Goal: Transaction & Acquisition: Purchase product/service

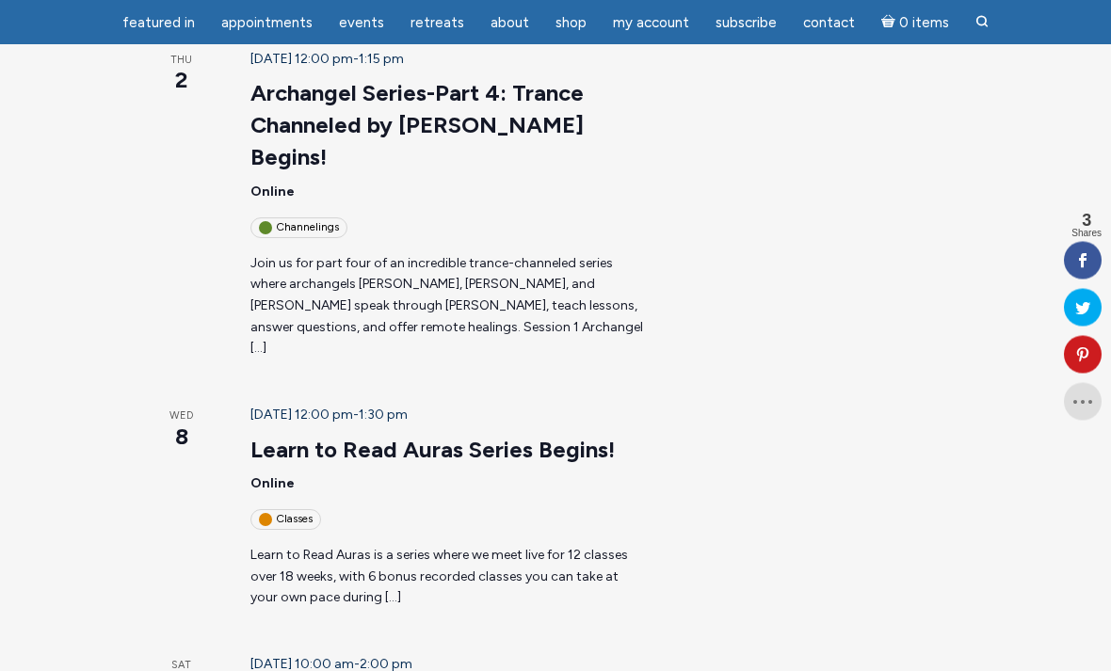
scroll to position [689, 0]
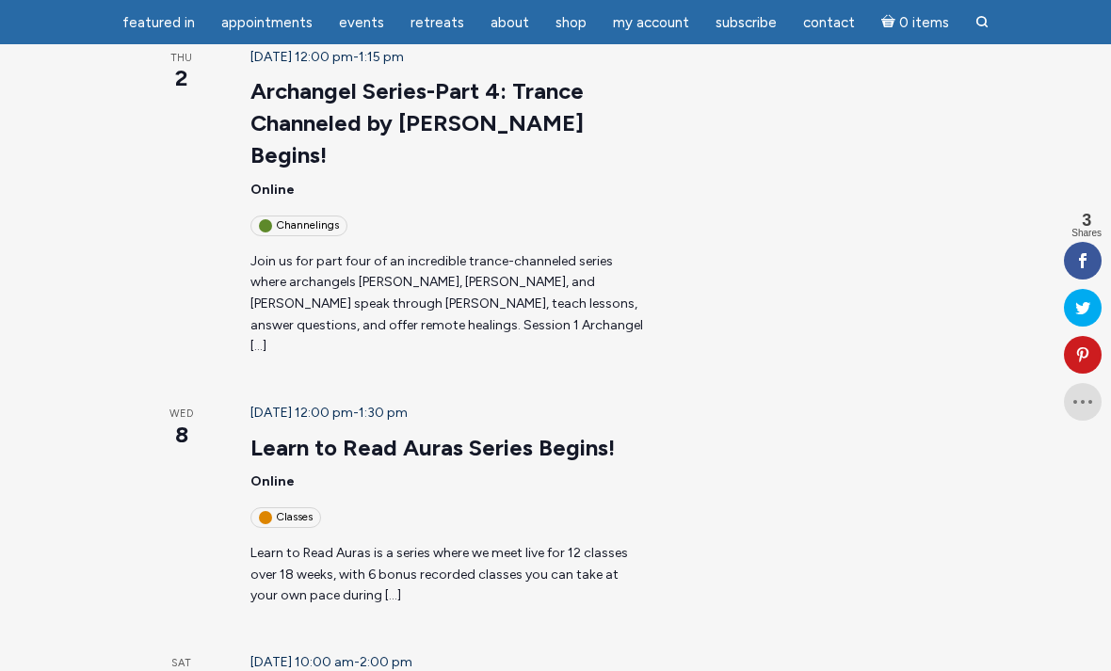
click at [481, 543] on p "Learn to Read Auras is a series where we meet live for 12 classes over 18 weeks…" at bounding box center [447, 575] width 395 height 64
click at [448, 434] on link "Learn to Read Auras Series Begins!" at bounding box center [432, 448] width 364 height 28
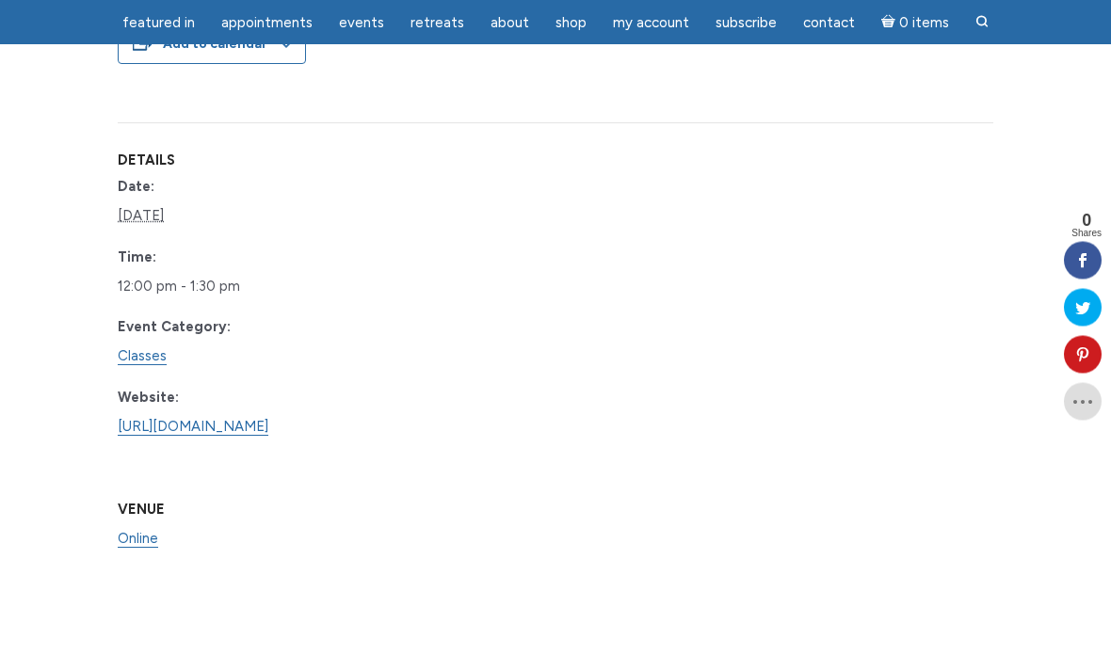
scroll to position [1553, 0]
click at [268, 418] on link "https://www.learnitlive.com/Class/Learn-to-Read-Auras/26778" at bounding box center [193, 427] width 151 height 18
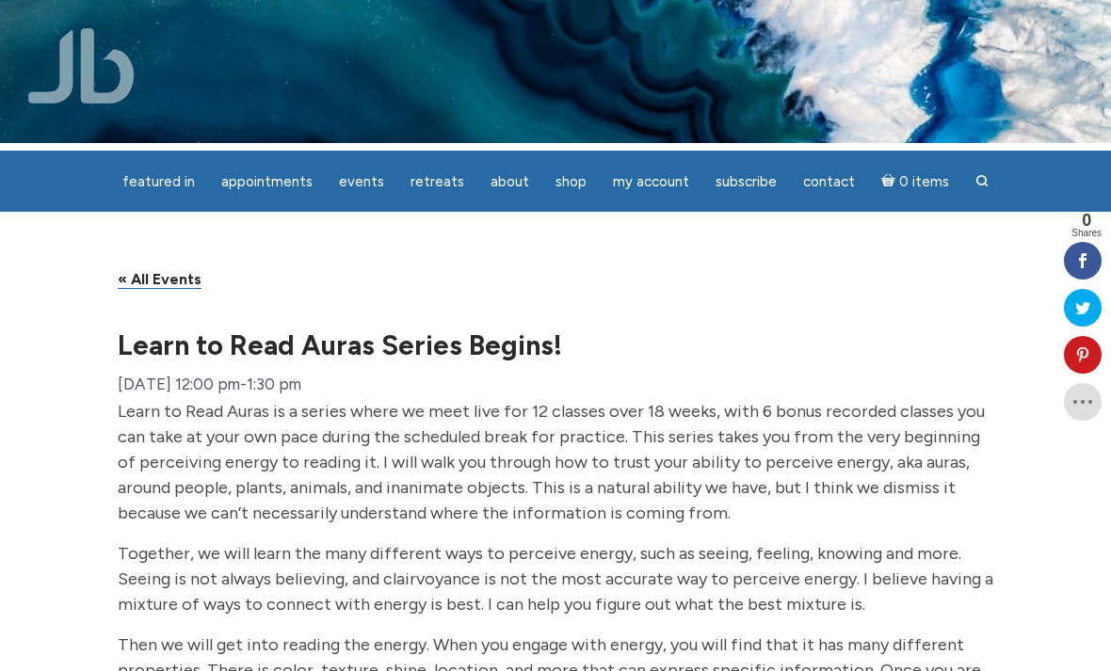
scroll to position [0, 0]
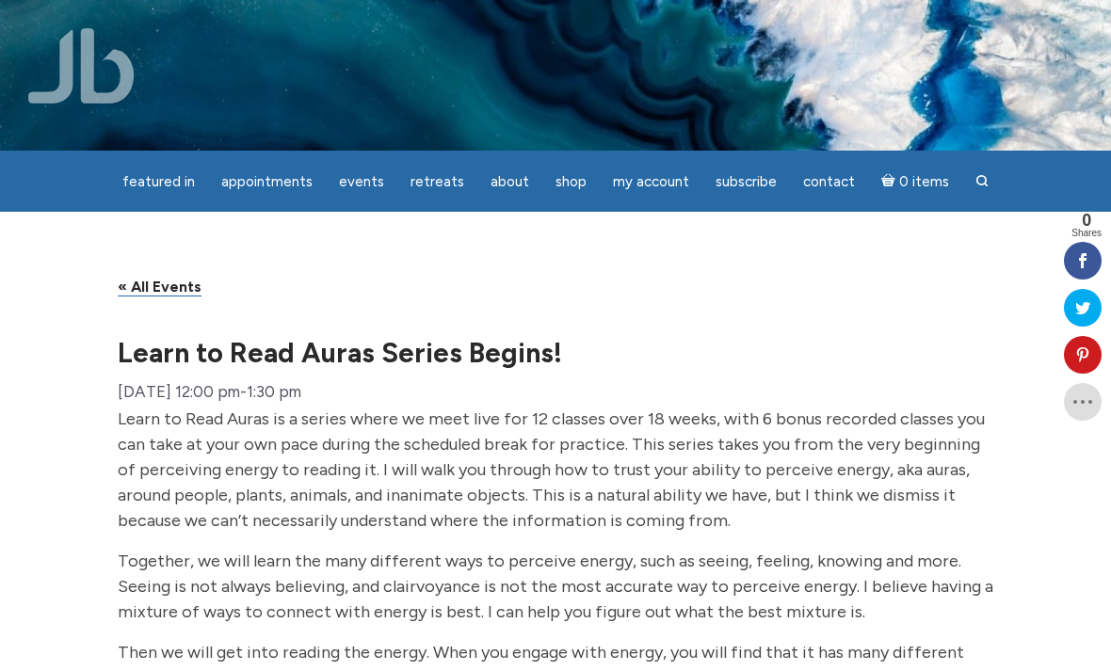
click at [179, 297] on link "« All Events" at bounding box center [160, 287] width 84 height 19
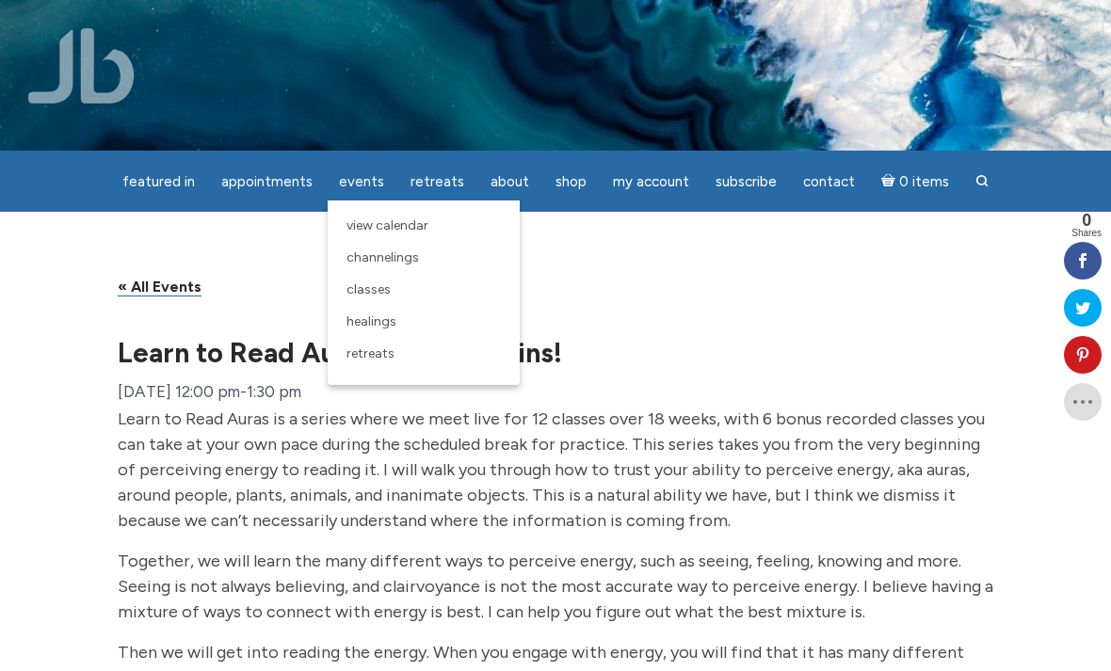
click at [383, 307] on link "Healings" at bounding box center [423, 322] width 173 height 32
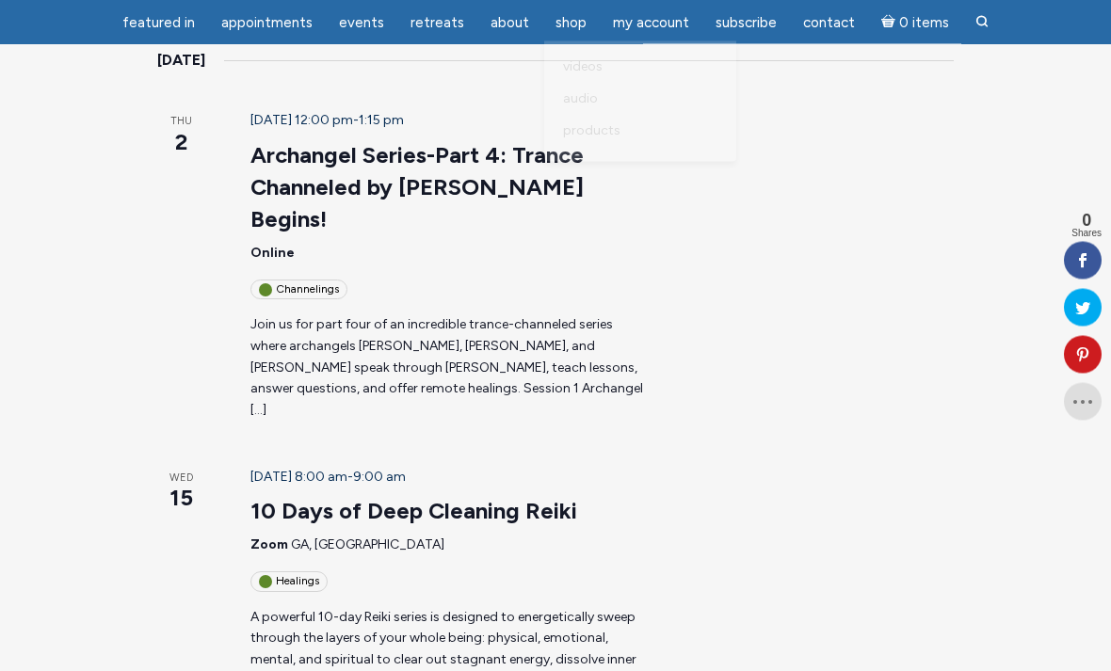
scroll to position [1198, 0]
click at [571, 136] on span "Products" at bounding box center [591, 130] width 57 height 16
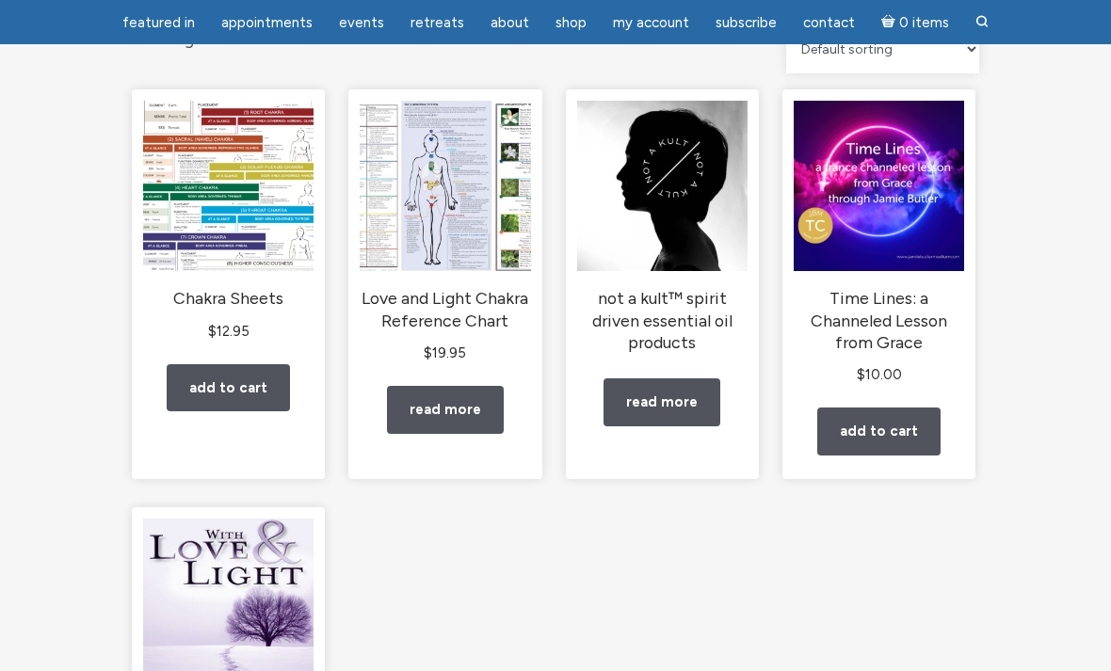
scroll to position [222, 0]
click at [902, 194] on img "main" at bounding box center [879, 186] width 170 height 170
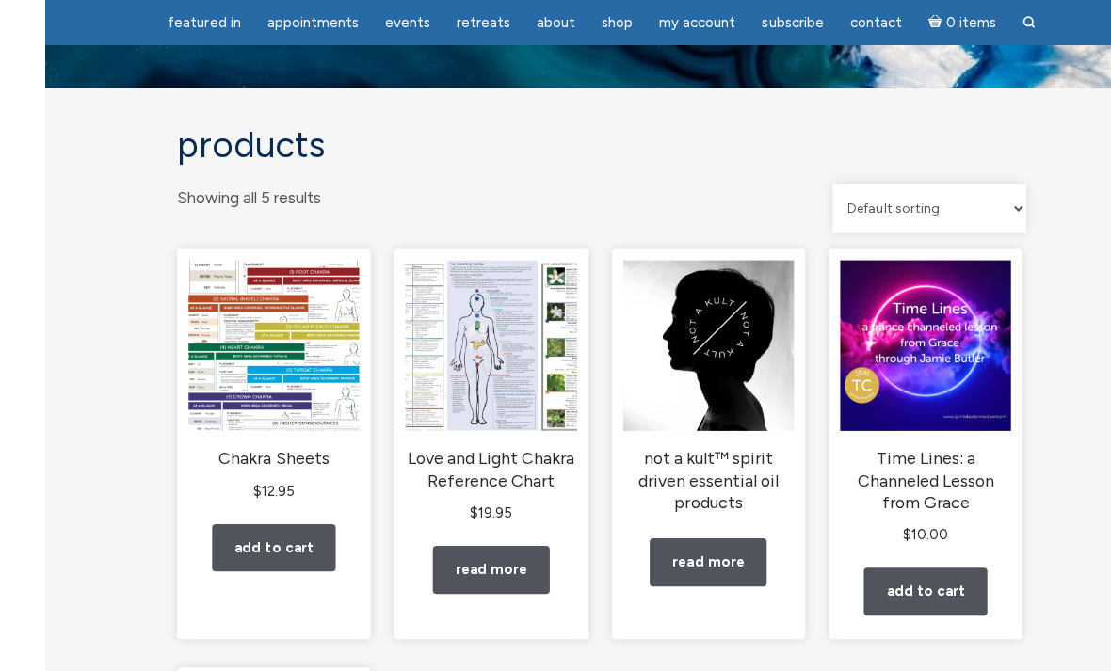
scroll to position [0, 0]
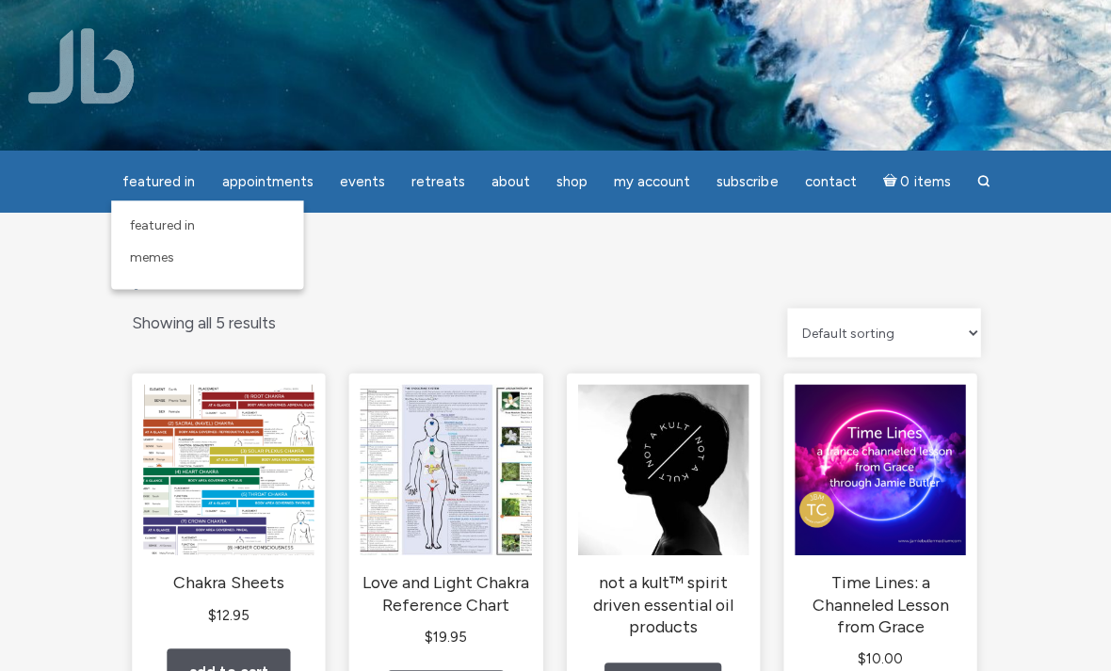
click at [156, 258] on span "Memes" at bounding box center [152, 258] width 44 height 16
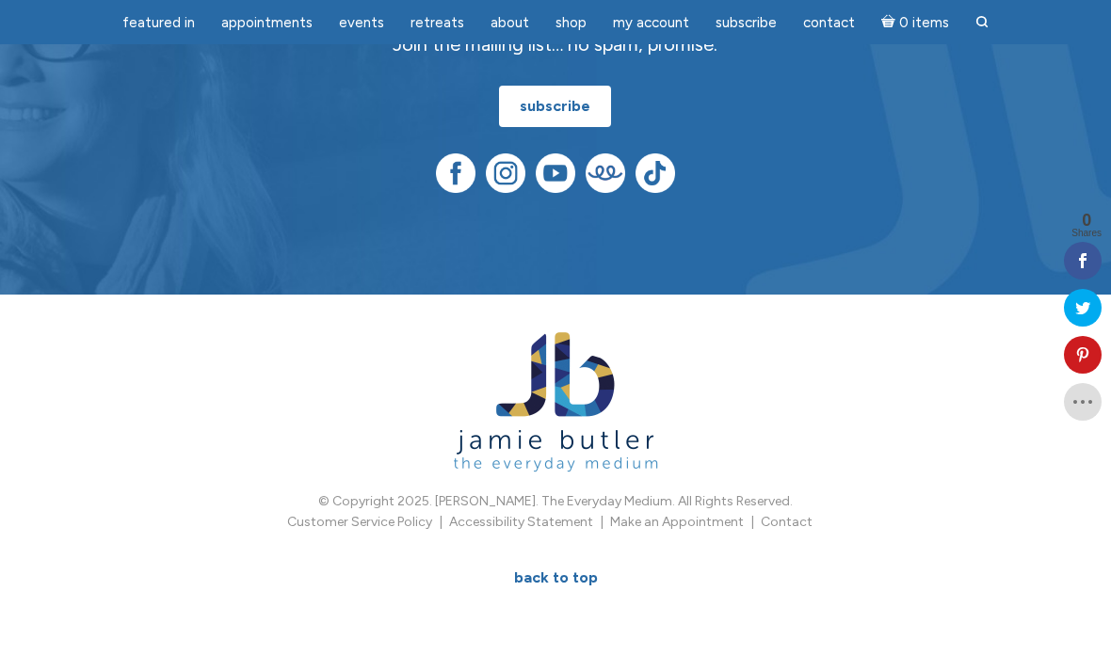
scroll to position [1439, 0]
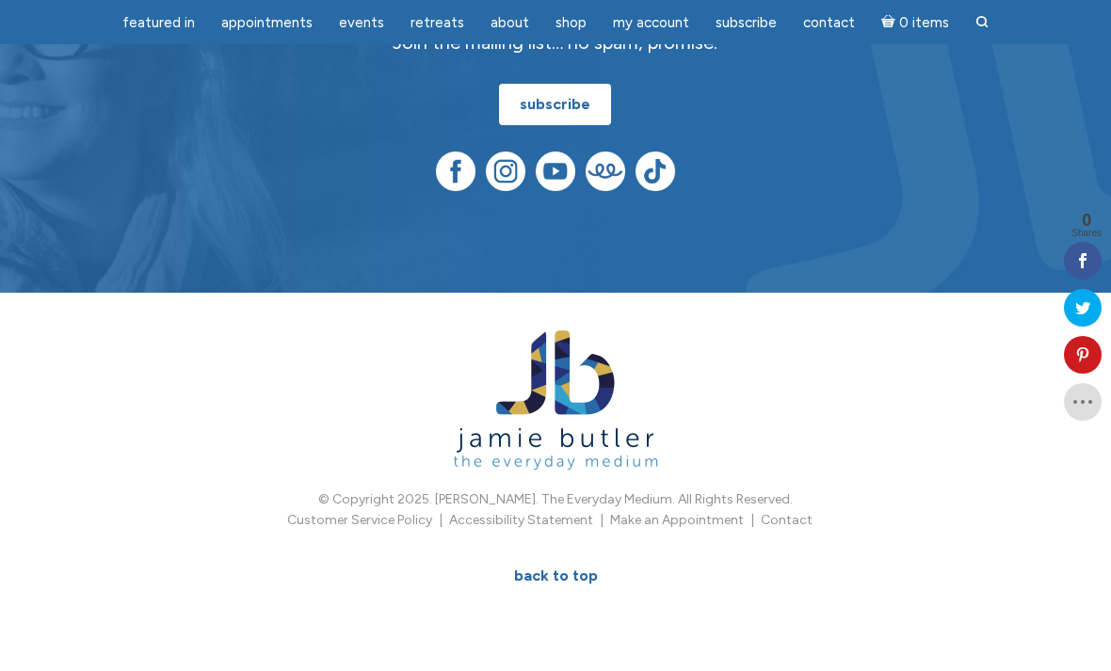
click at [556, 564] on link "BACK TO TOP" at bounding box center [555, 576] width 125 height 41
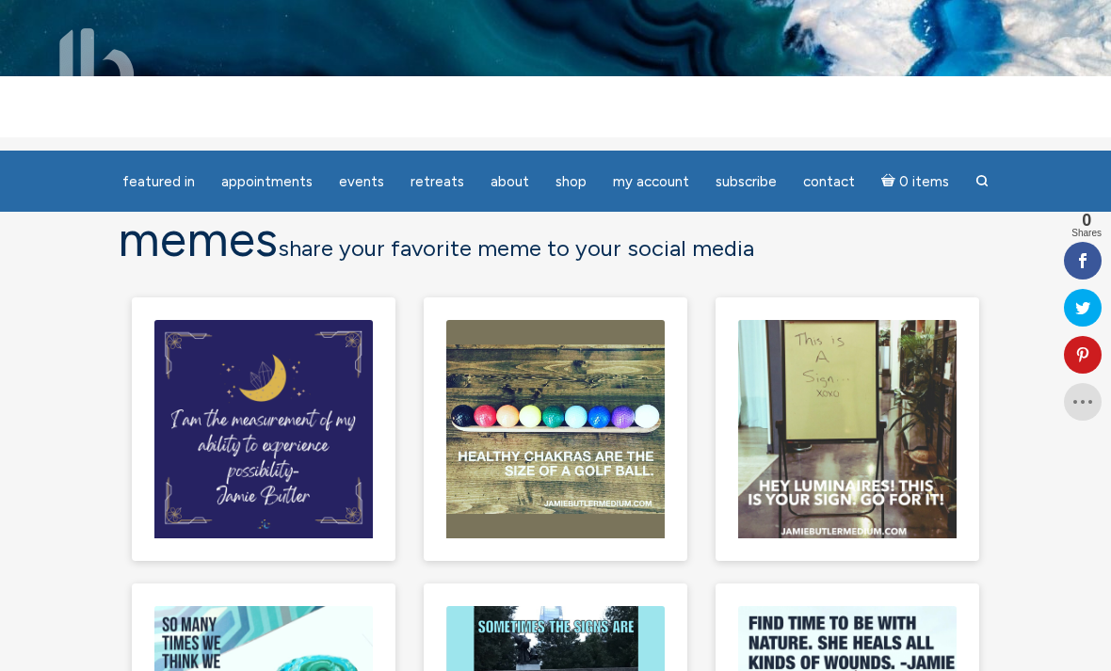
scroll to position [0, 0]
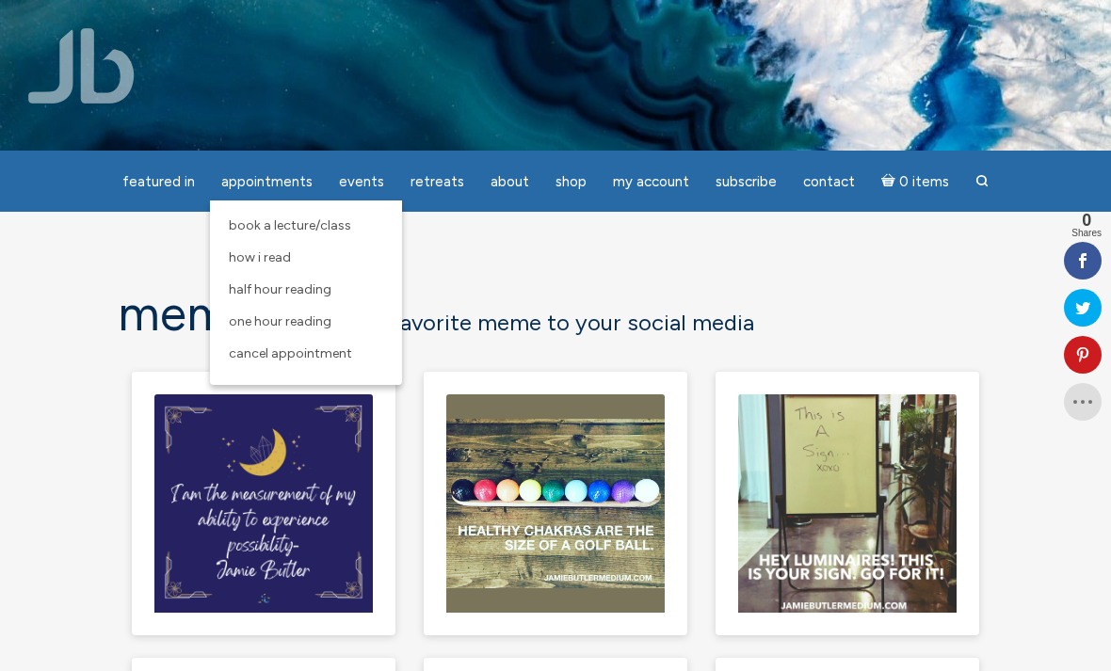
click at [261, 305] on link "Half Hour Reading" at bounding box center [305, 290] width 173 height 32
